Goal: Transaction & Acquisition: Purchase product/service

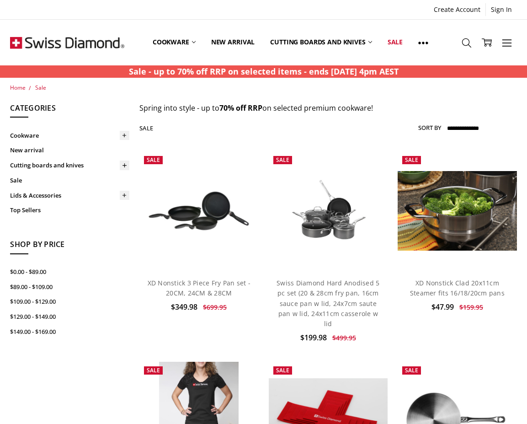
click at [476, 127] on select "**********" at bounding box center [481, 128] width 71 height 15
select select "********"
click at [446, 121] on select "**********" at bounding box center [481, 128] width 71 height 15
